Goal: Transaction & Acquisition: Purchase product/service

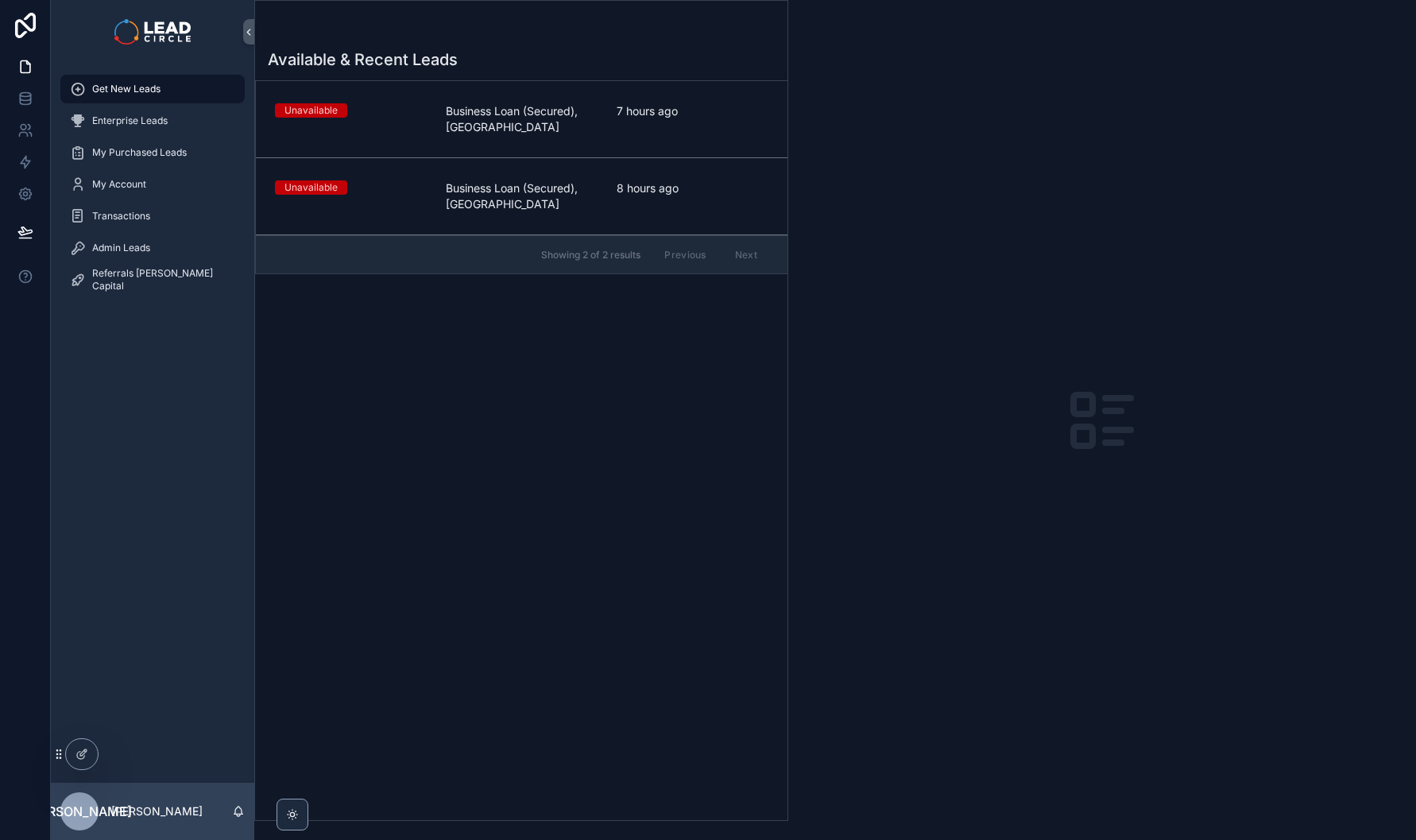
click at [519, 133] on span "Business Loan (Secured), [GEOGRAPHIC_DATA]" at bounding box center [521, 119] width 152 height 32
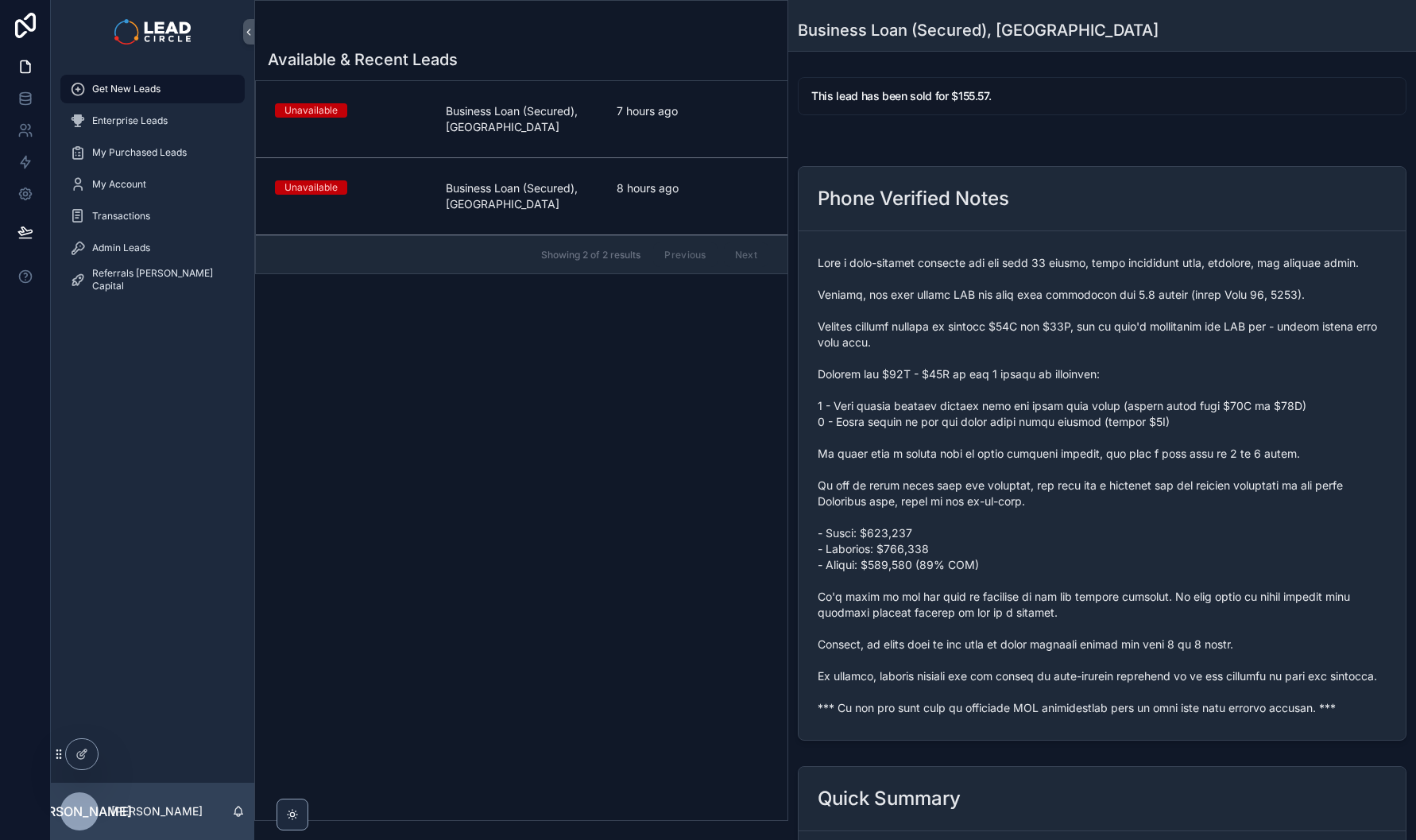
click at [970, 716] on span "scrollable content" at bounding box center [1102, 485] width 569 height 460
copy span "*** If you buy this lead an automatic SMS introduction will be sent with your c…"
